Goal: Task Accomplishment & Management: Manage account settings

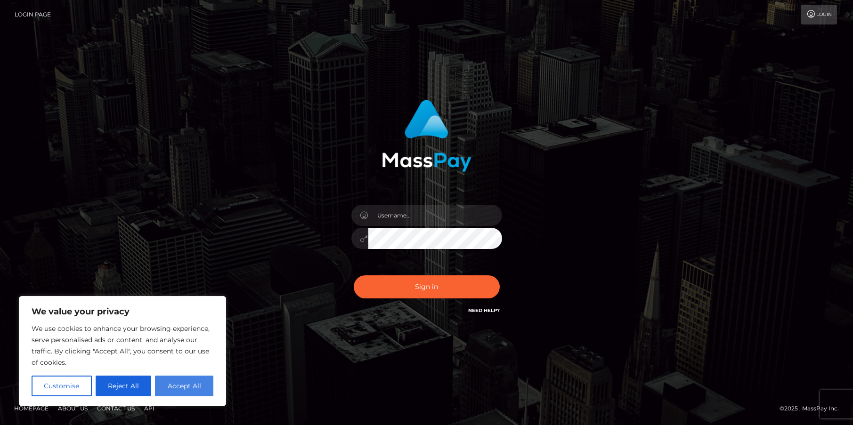
click at [200, 386] on button "Accept All" at bounding box center [184, 386] width 58 height 21
checkbox input "true"
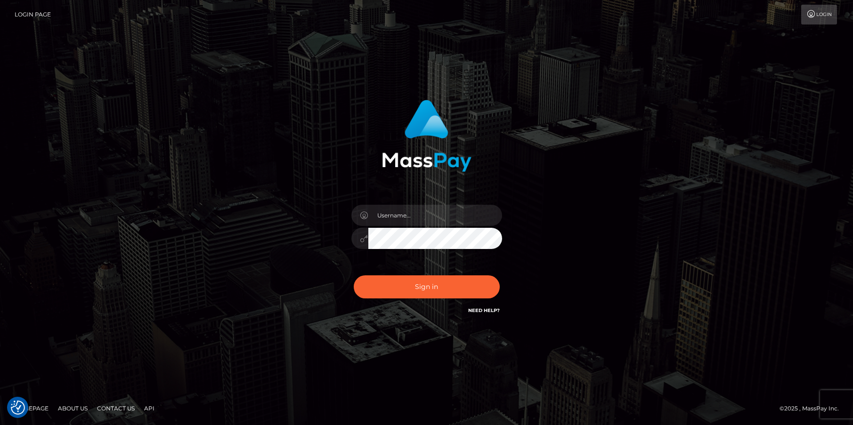
click at [473, 308] on link "Need Help?" at bounding box center [484, 311] width 32 height 6
click at [578, 128] on div "Sign in" at bounding box center [426, 213] width 537 height 240
click at [822, 18] on link "Login" at bounding box center [819, 15] width 36 height 20
click at [424, 220] on input "text" at bounding box center [435, 215] width 134 height 21
